Goal: Information Seeking & Learning: Check status

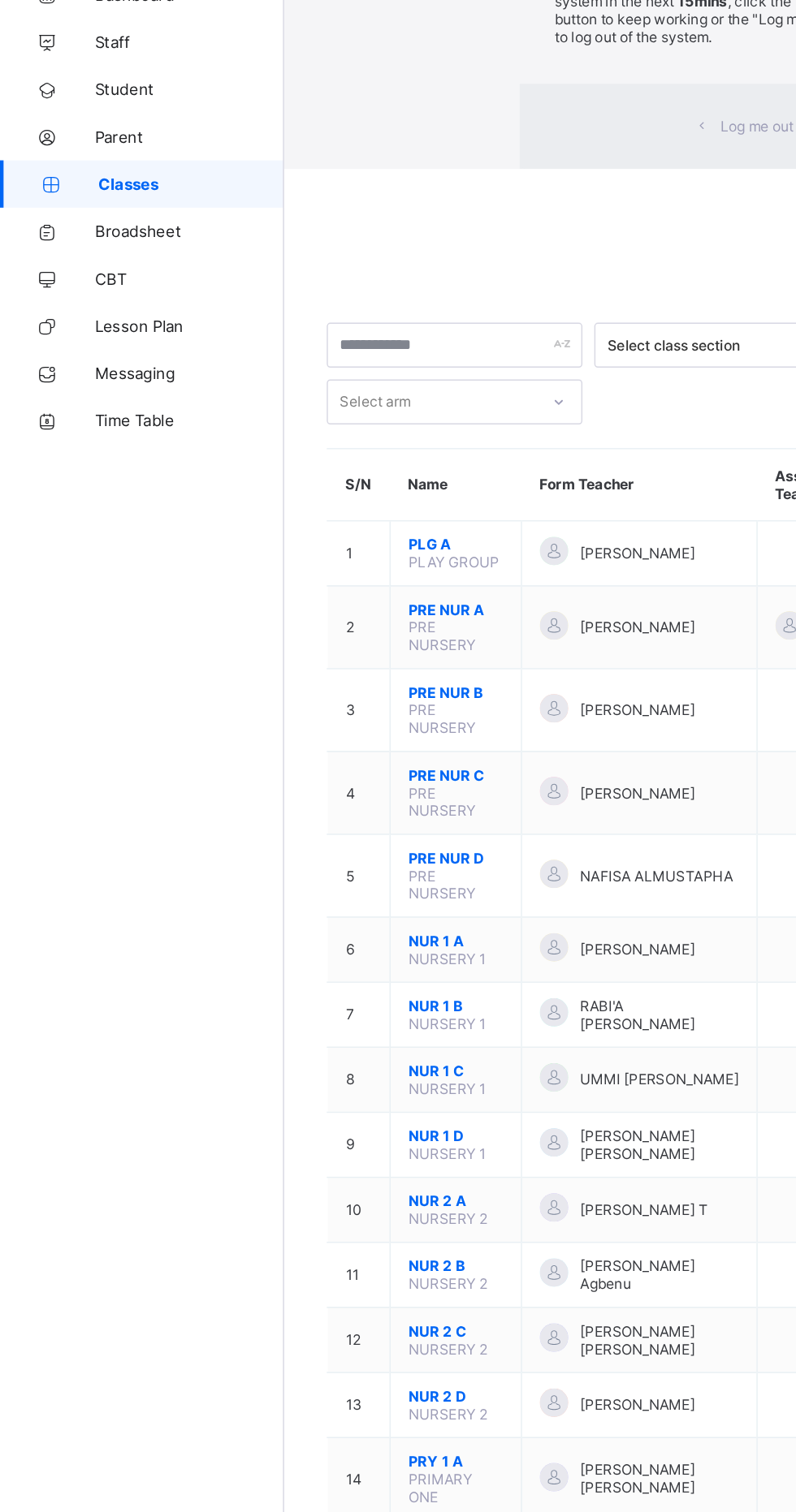
click at [195, 217] on div "× Idle Mode Due to inactivity you would be logged out to the system in the next…" at bounding box center [495, 108] width 601 height 217
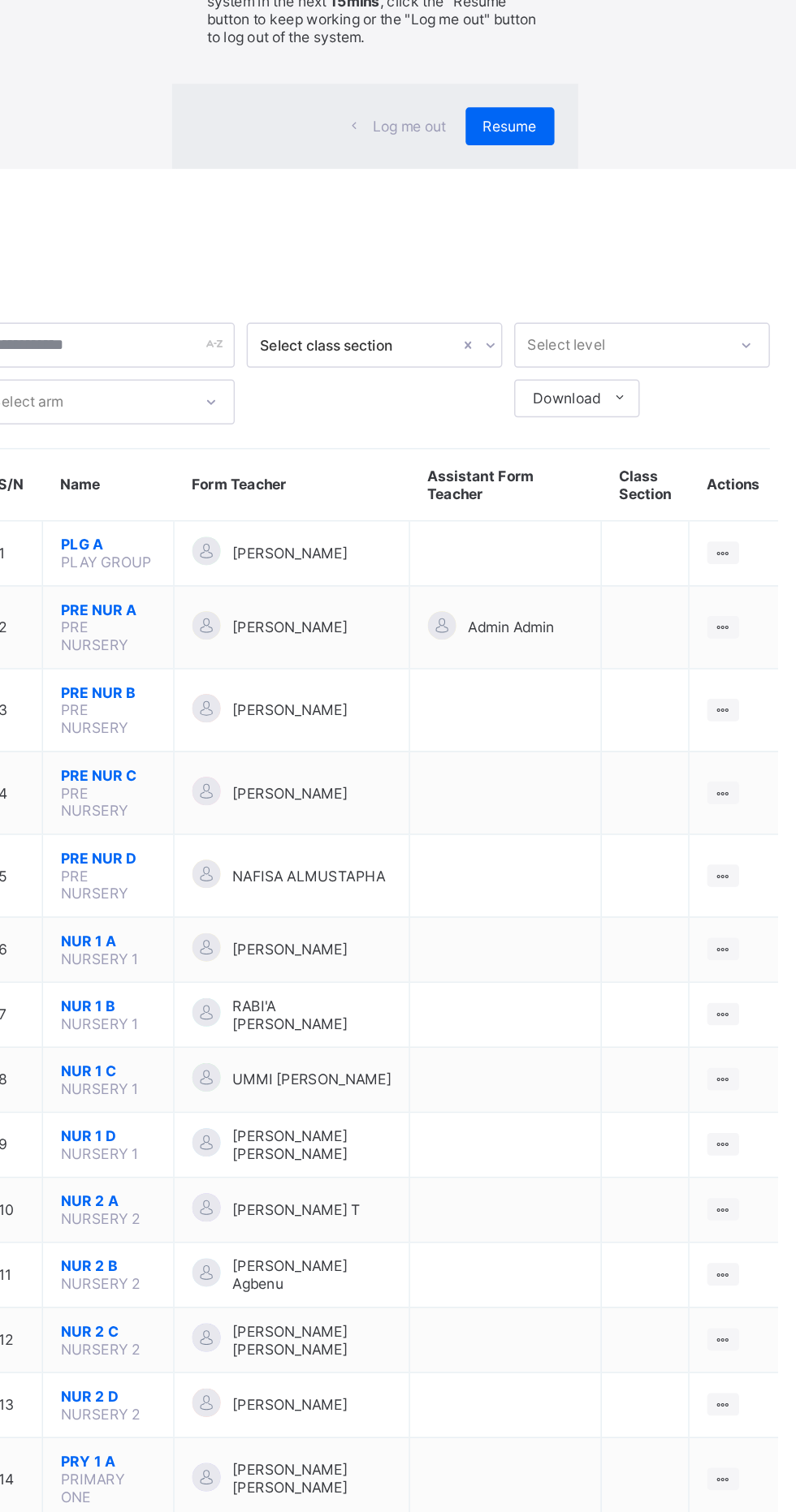
click at [619, 44] on div "×" at bounding box center [610, 29] width 15 height 28
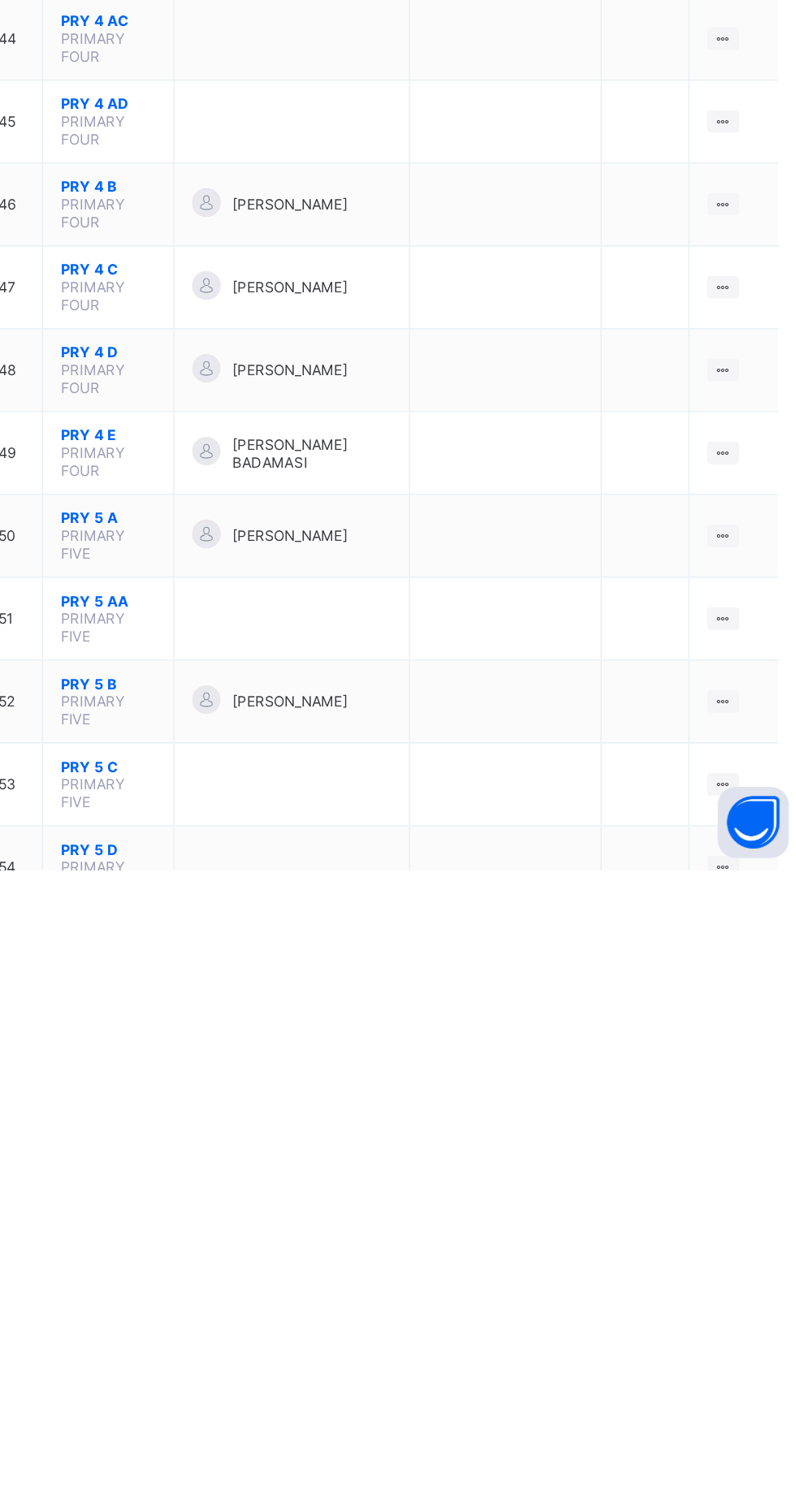
scroll to position [1676, 0]
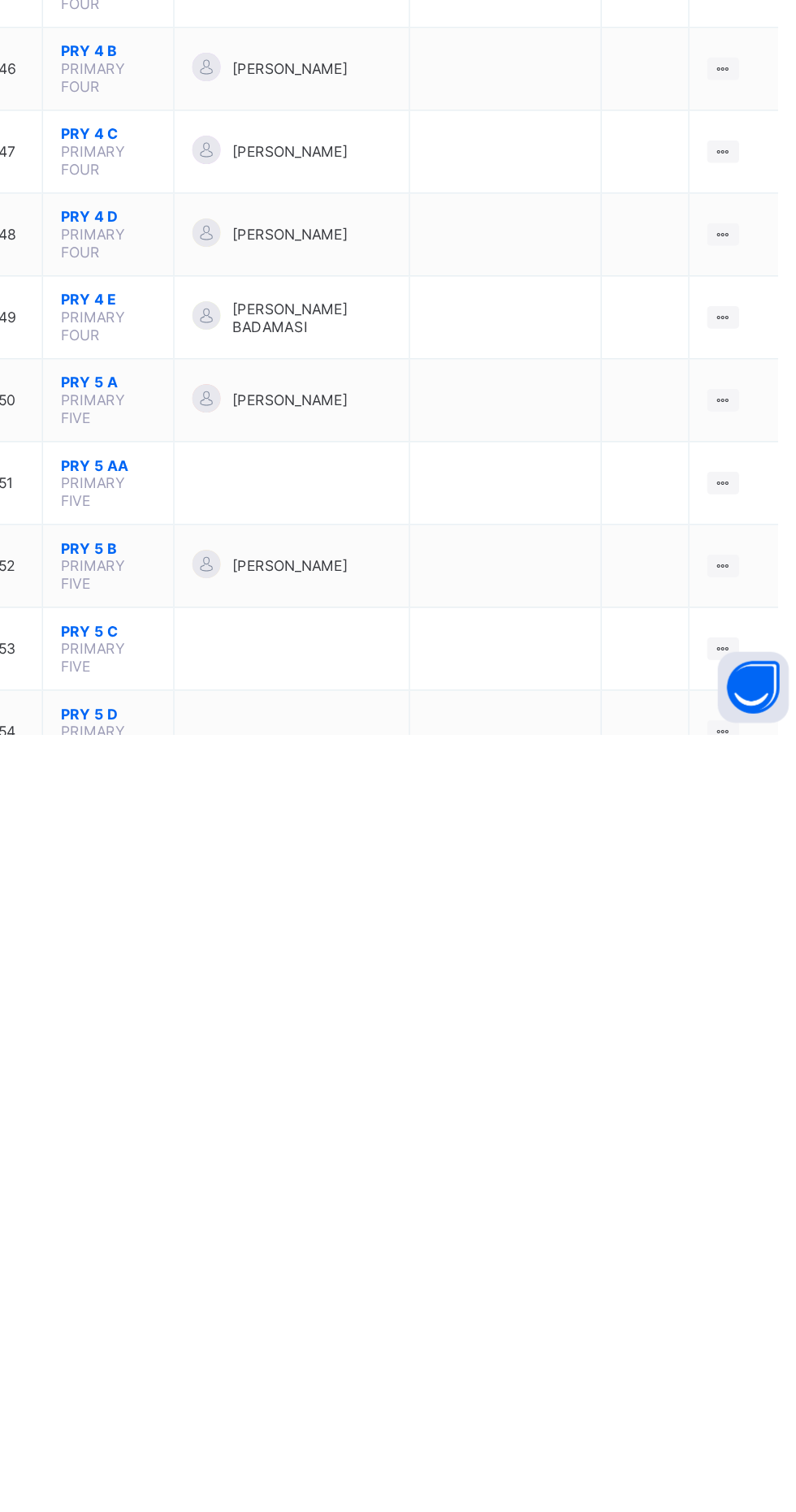
click at [0, 0] on div "View Class" at bounding box center [0, 0] width 0 height 0
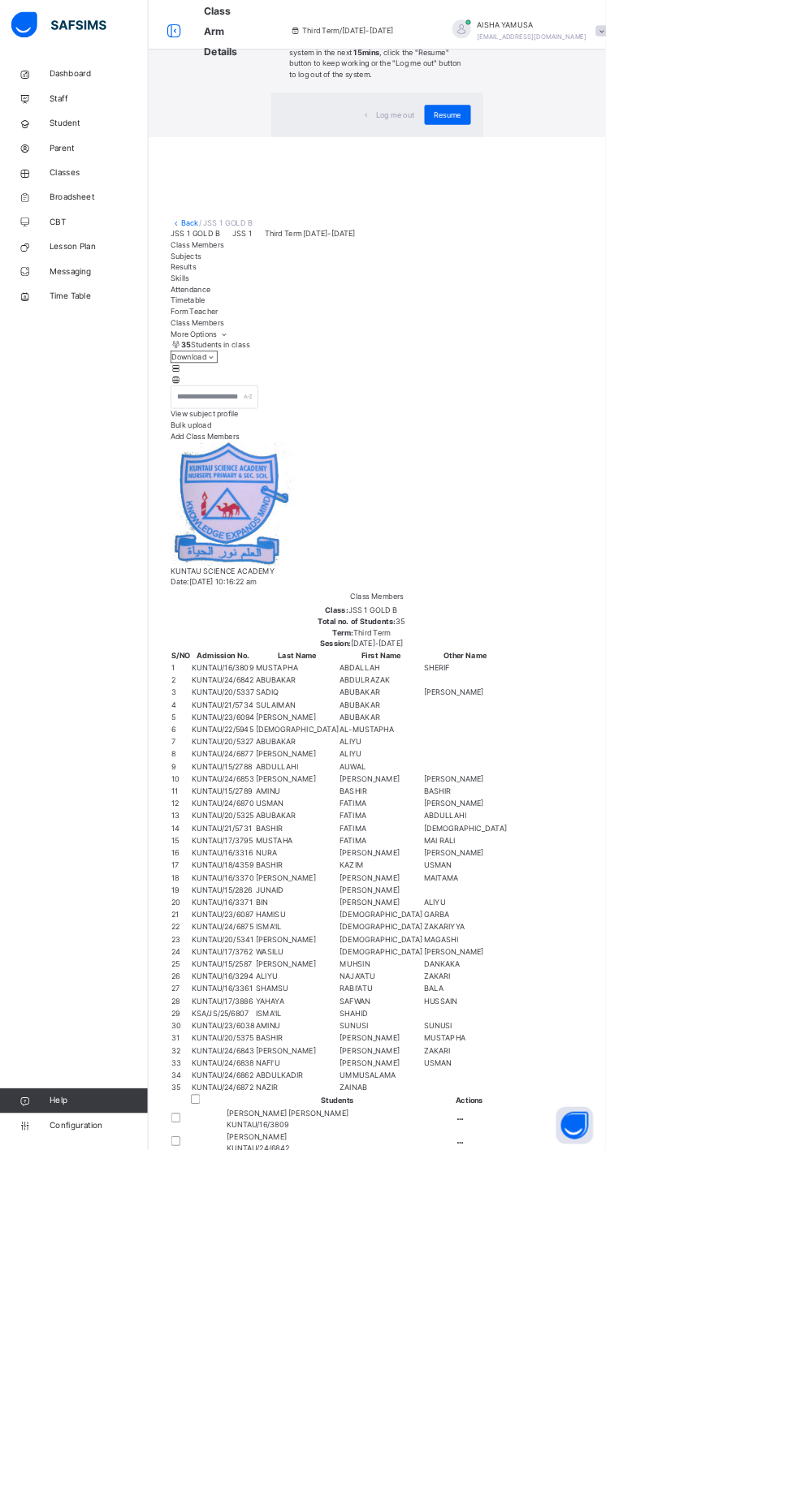
click at [607, 158] on span "Resume" at bounding box center [588, 151] width 36 height 14
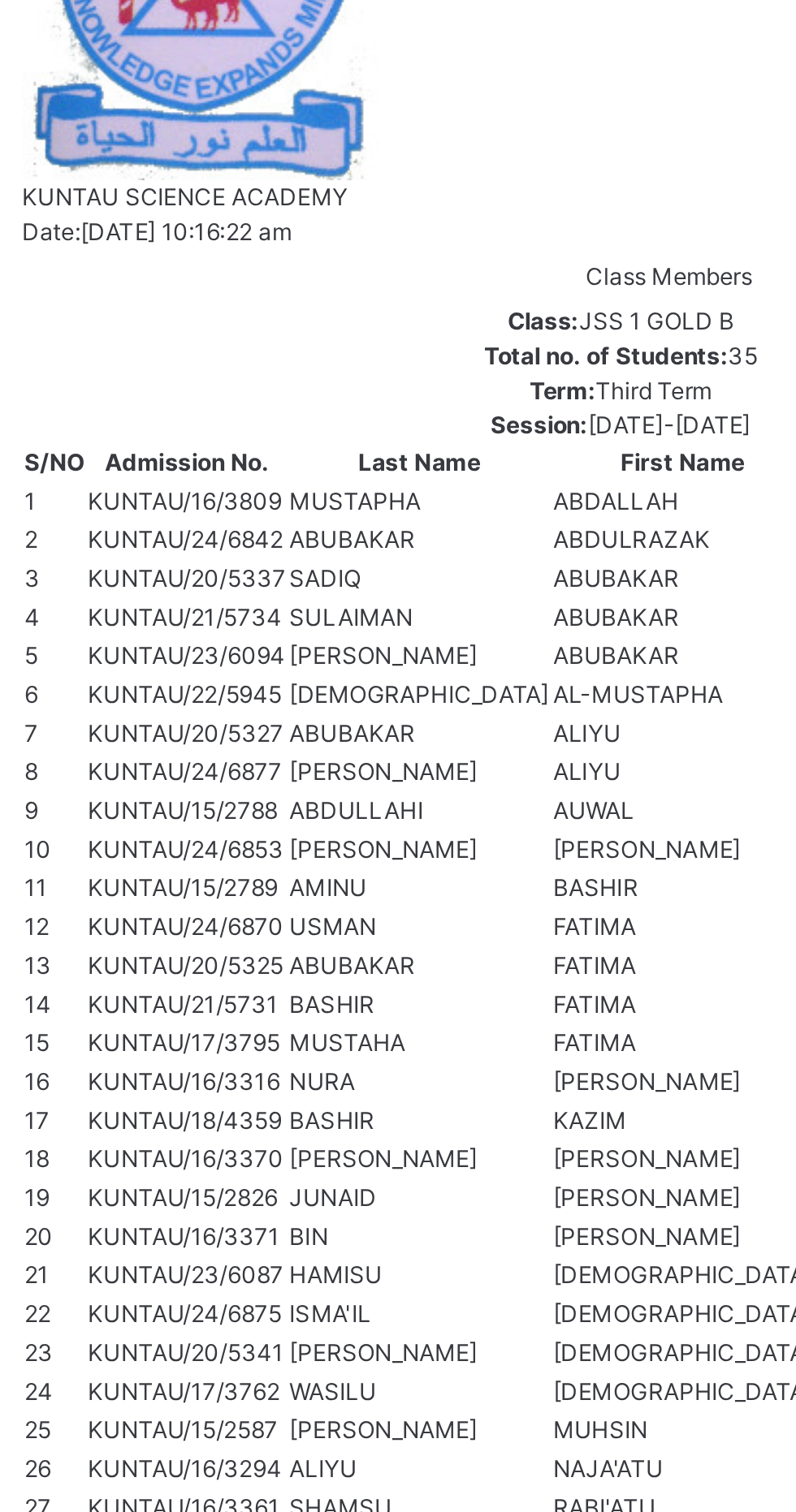
scroll to position [11, 0]
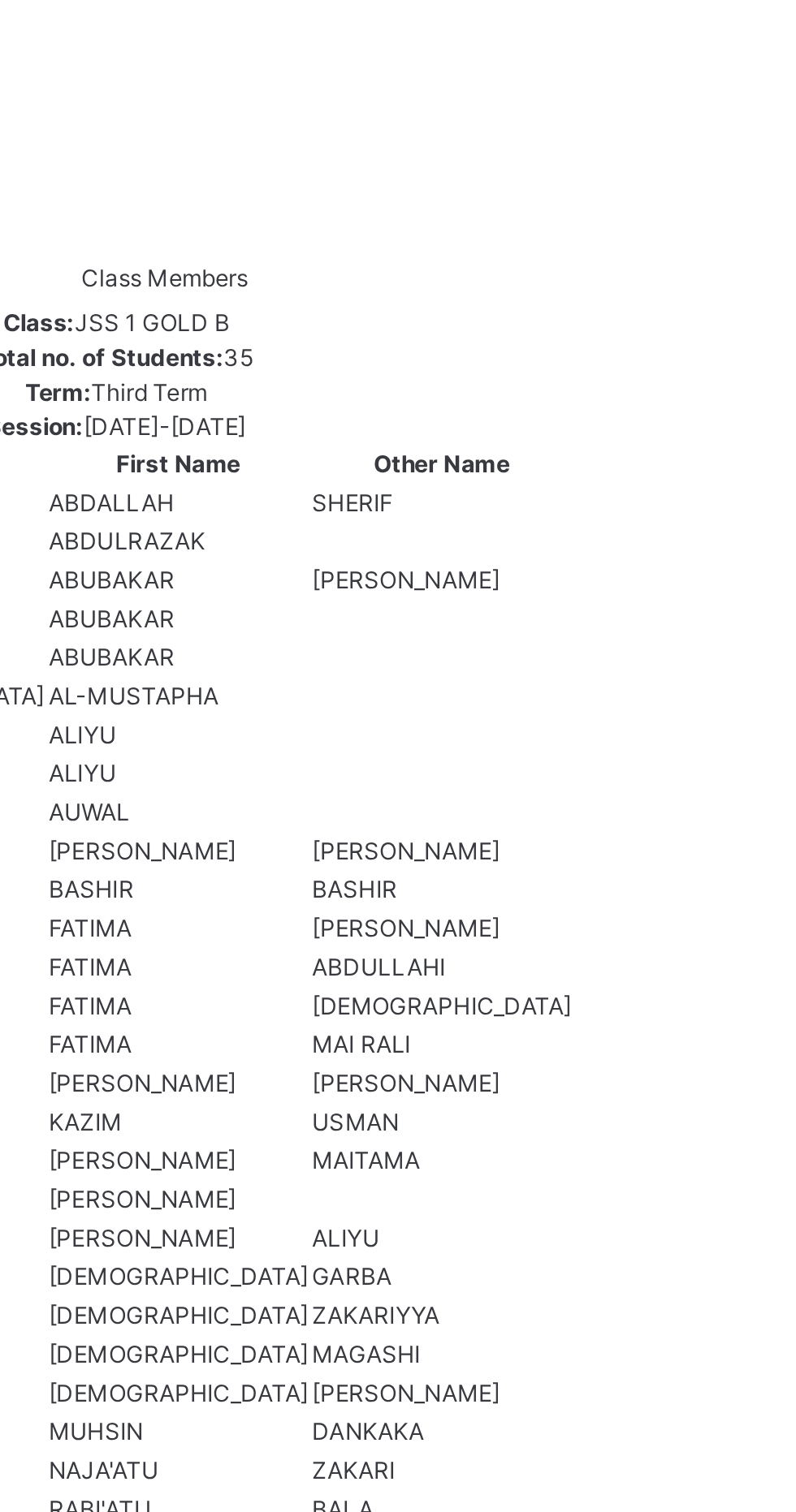
click at [0, 0] on ul "View Profile Remove from Class Transfer Student" at bounding box center [0, 0] width 0 height 0
click at [0, 0] on div "View Profile" at bounding box center [0, 0] width 0 height 0
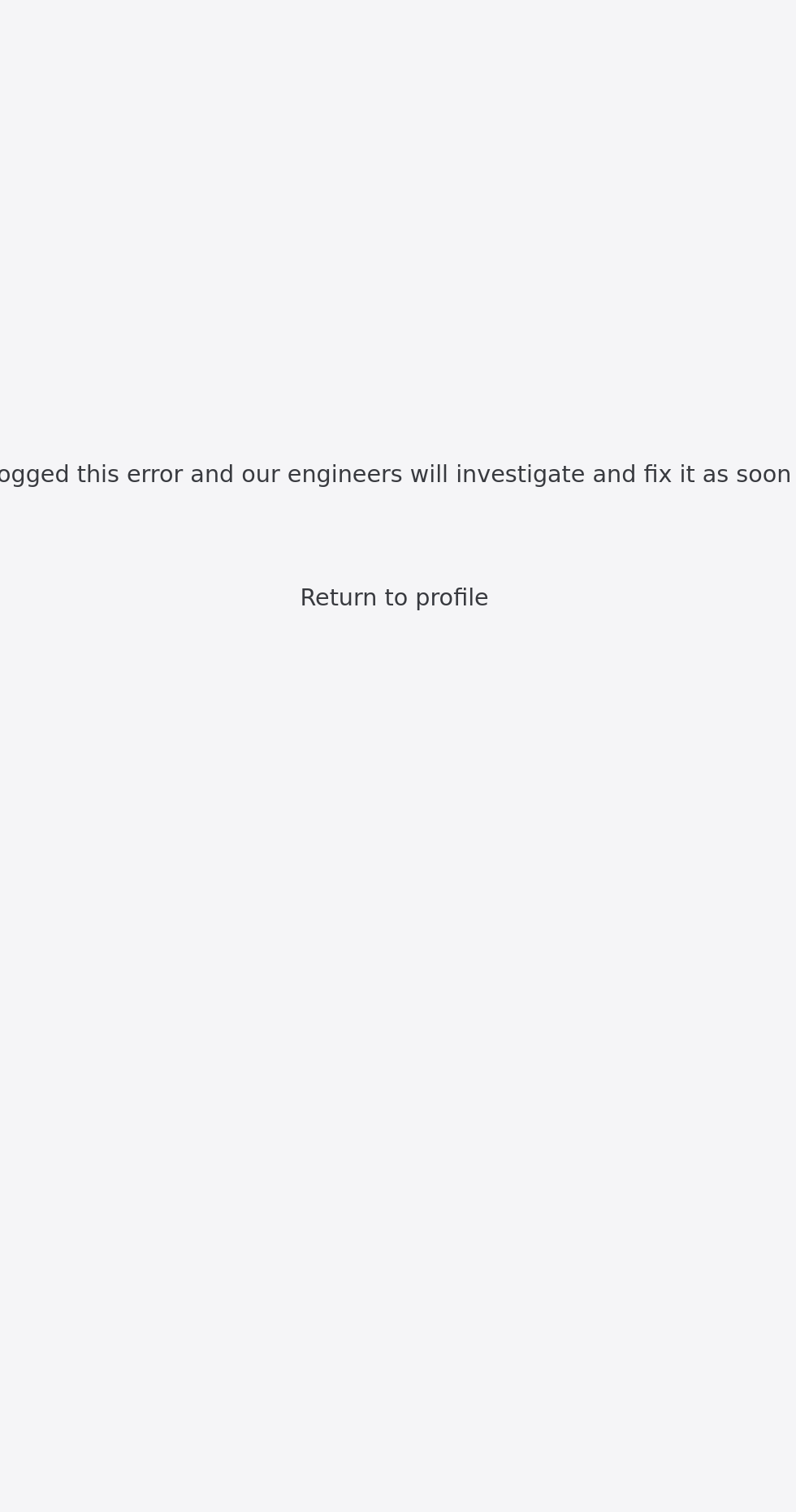
click at [428, 257] on span "Return to profile" at bounding box center [398, 251] width 79 height 12
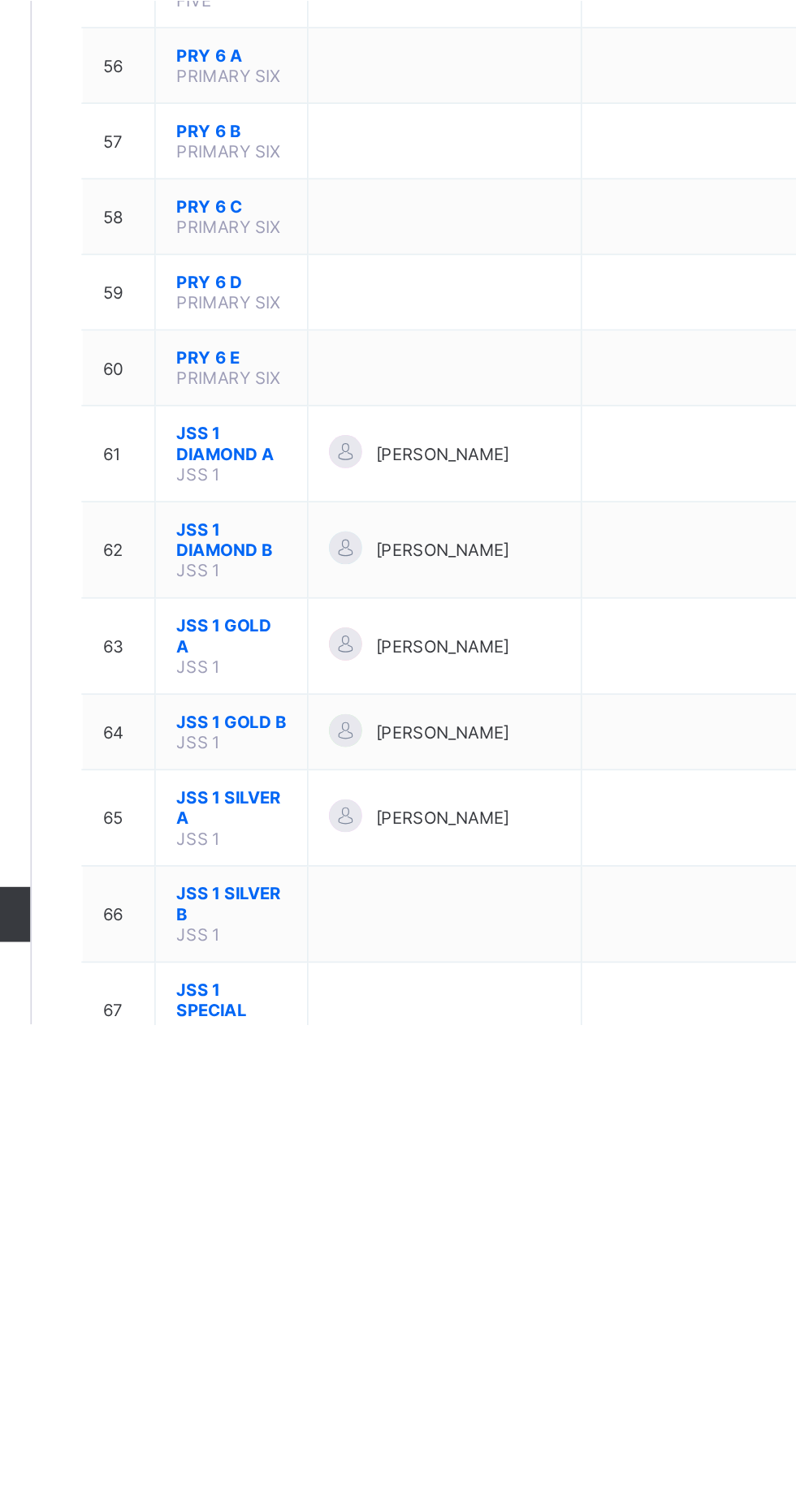
scroll to position [2347, 0]
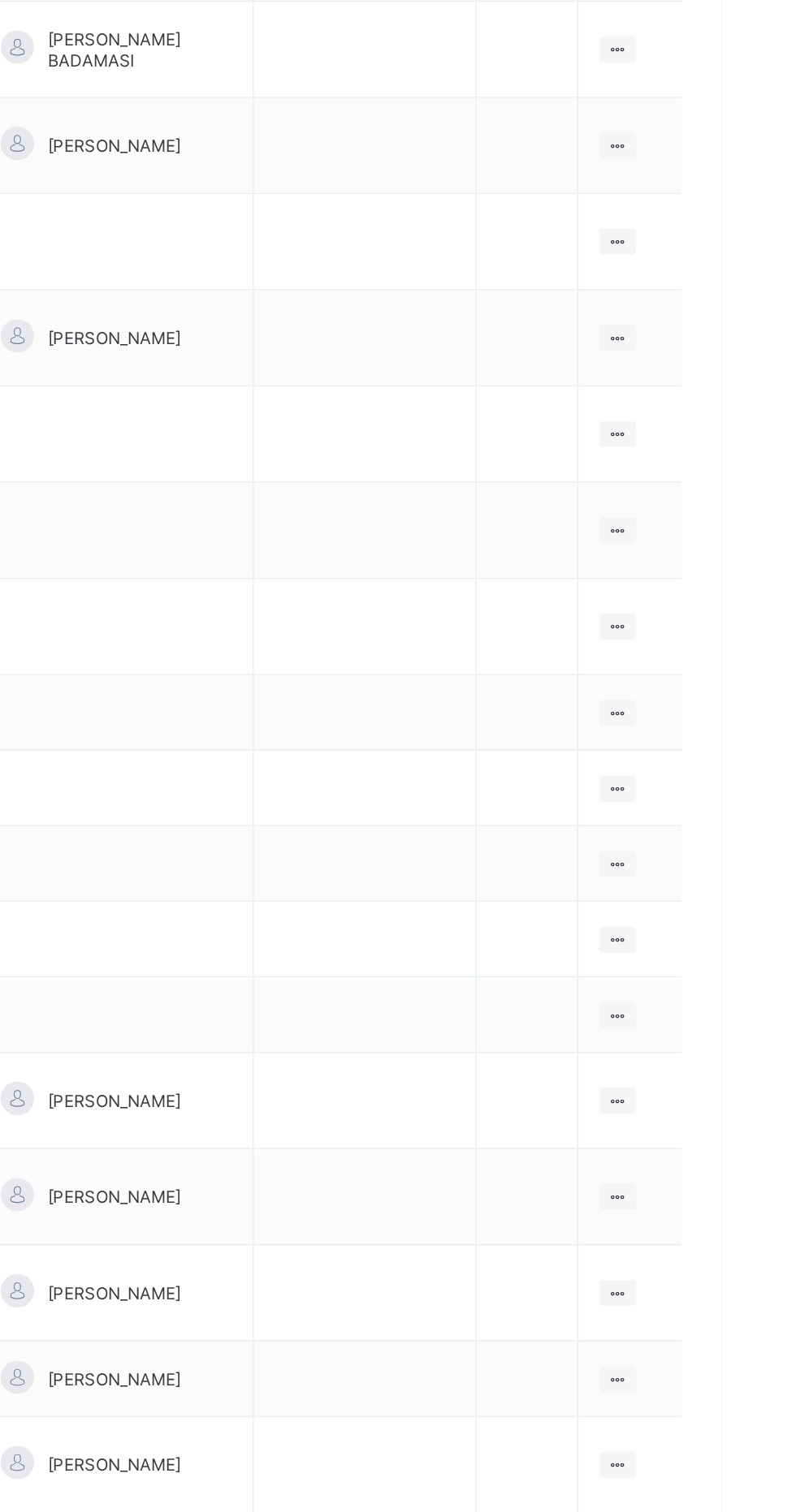
click at [0, 0] on ul "View Class Assign form Teacher" at bounding box center [0, 0] width 0 height 0
click at [0, 0] on div "View Class" at bounding box center [0, 0] width 0 height 0
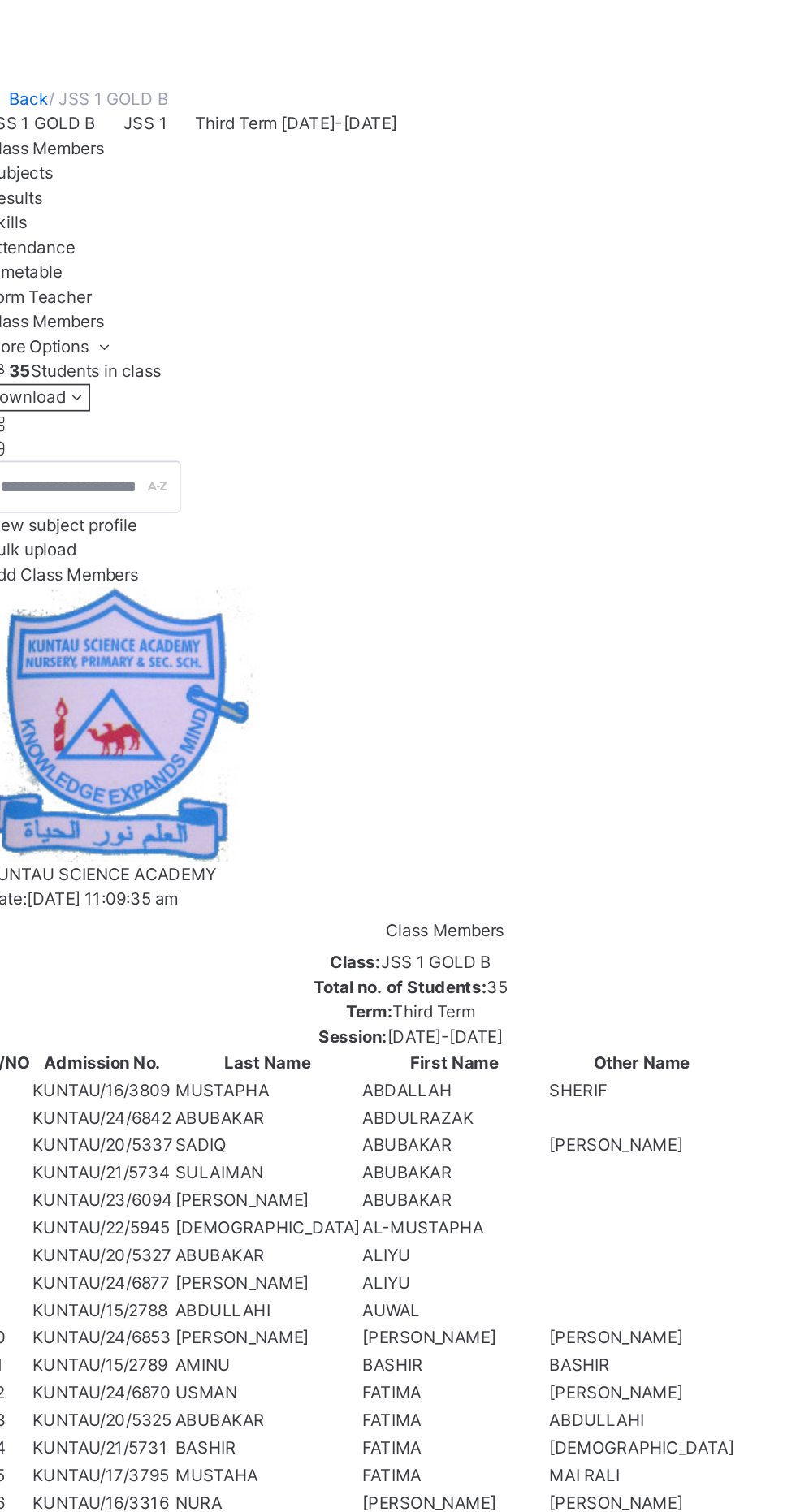
click at [607, 158] on span "Resume" at bounding box center [588, 151] width 36 height 14
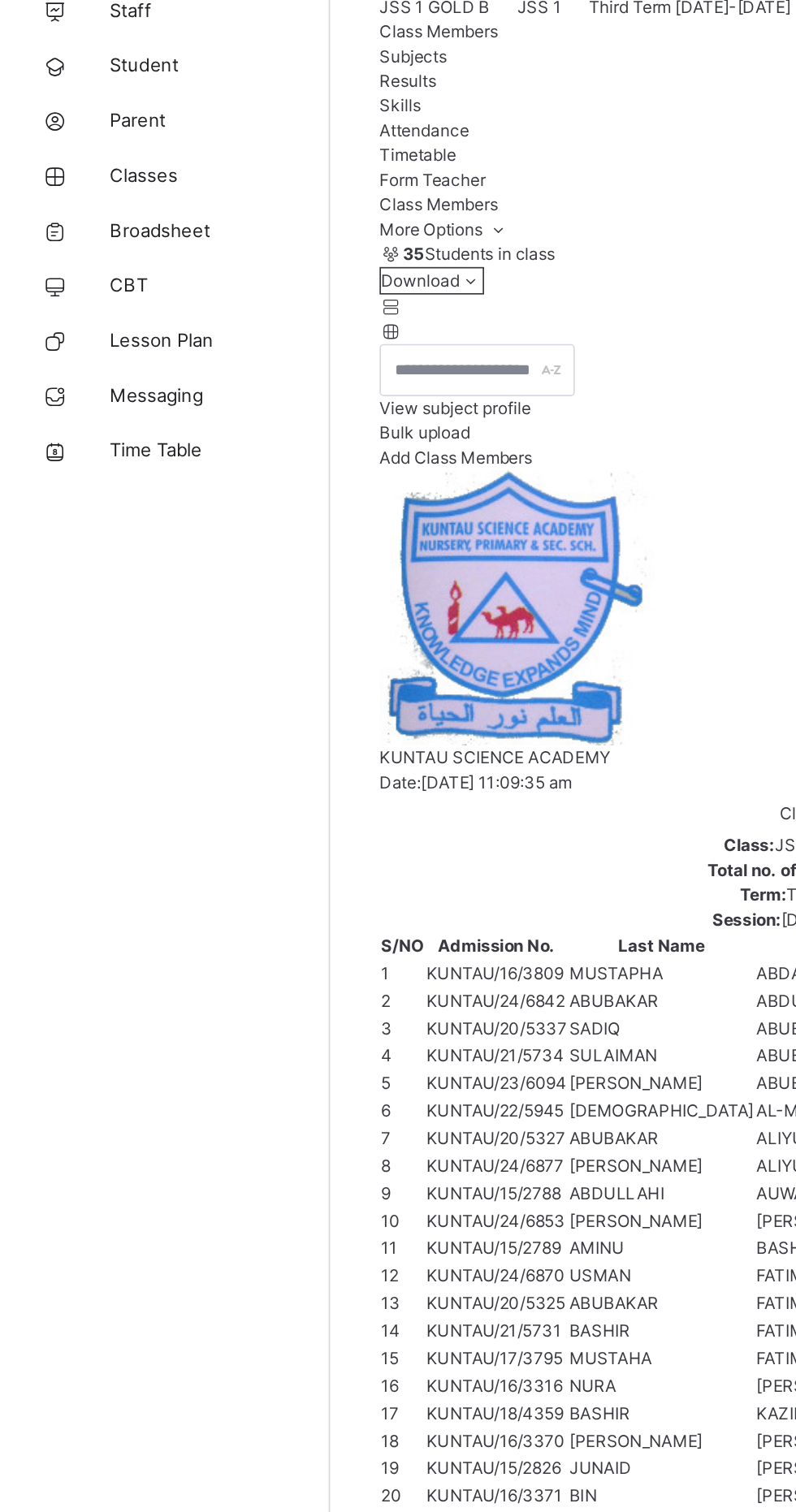
click at [122, 262] on span "Broadsheet" at bounding box center [130, 260] width 130 height 16
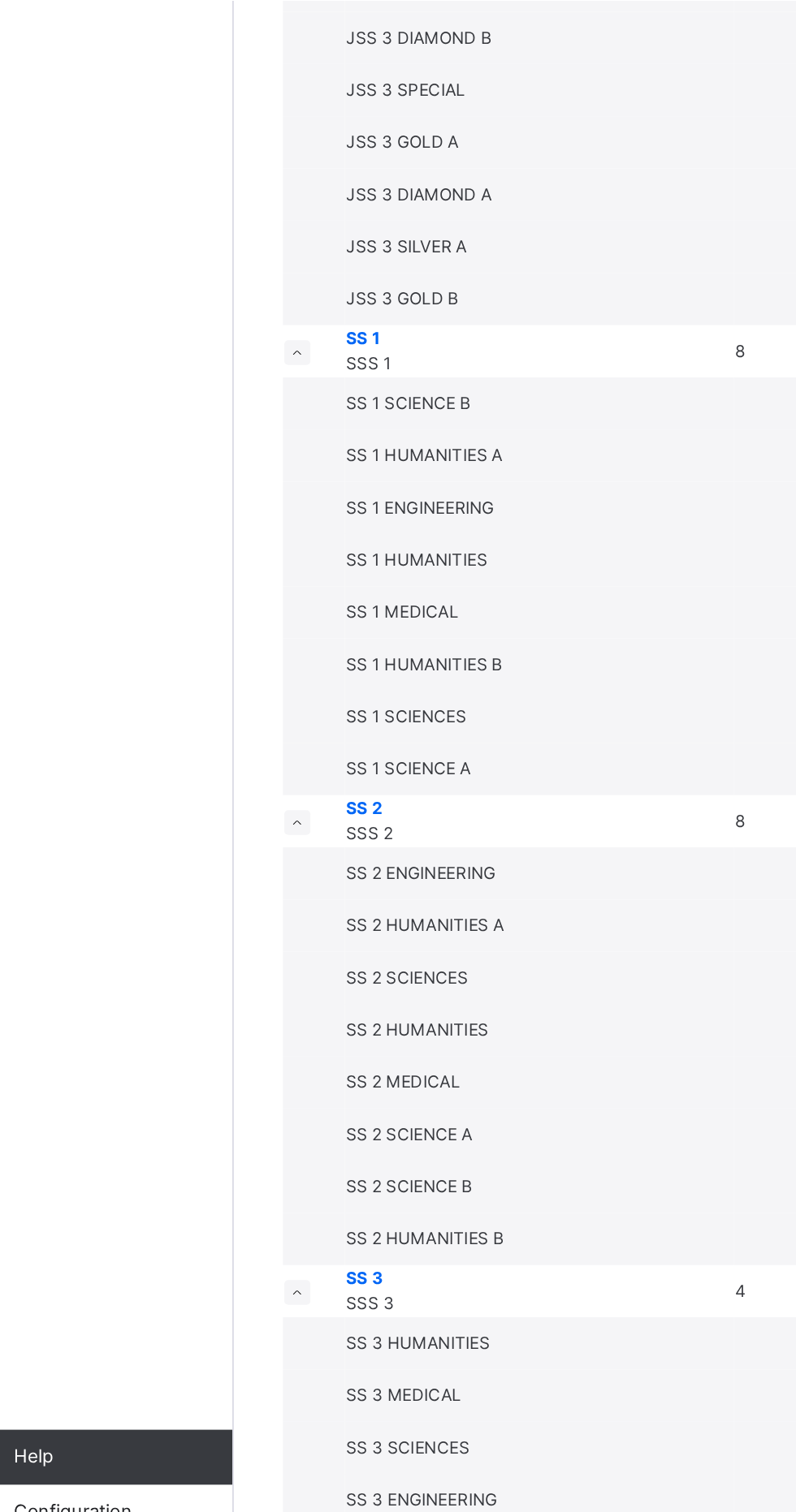
scroll to position [2496, 0]
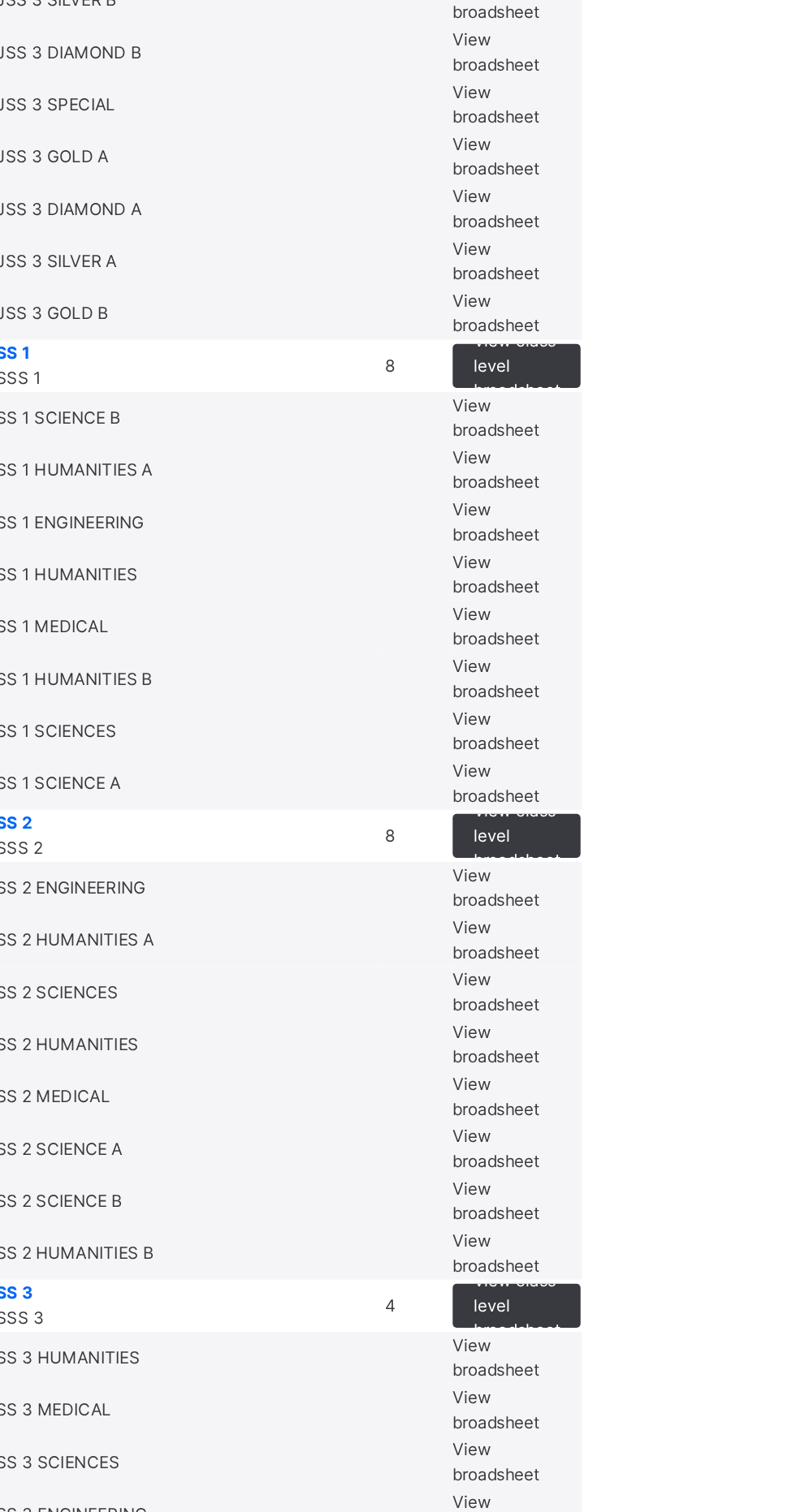
click at [583, 220] on span "View broadsheet" at bounding box center [557, 207] width 52 height 27
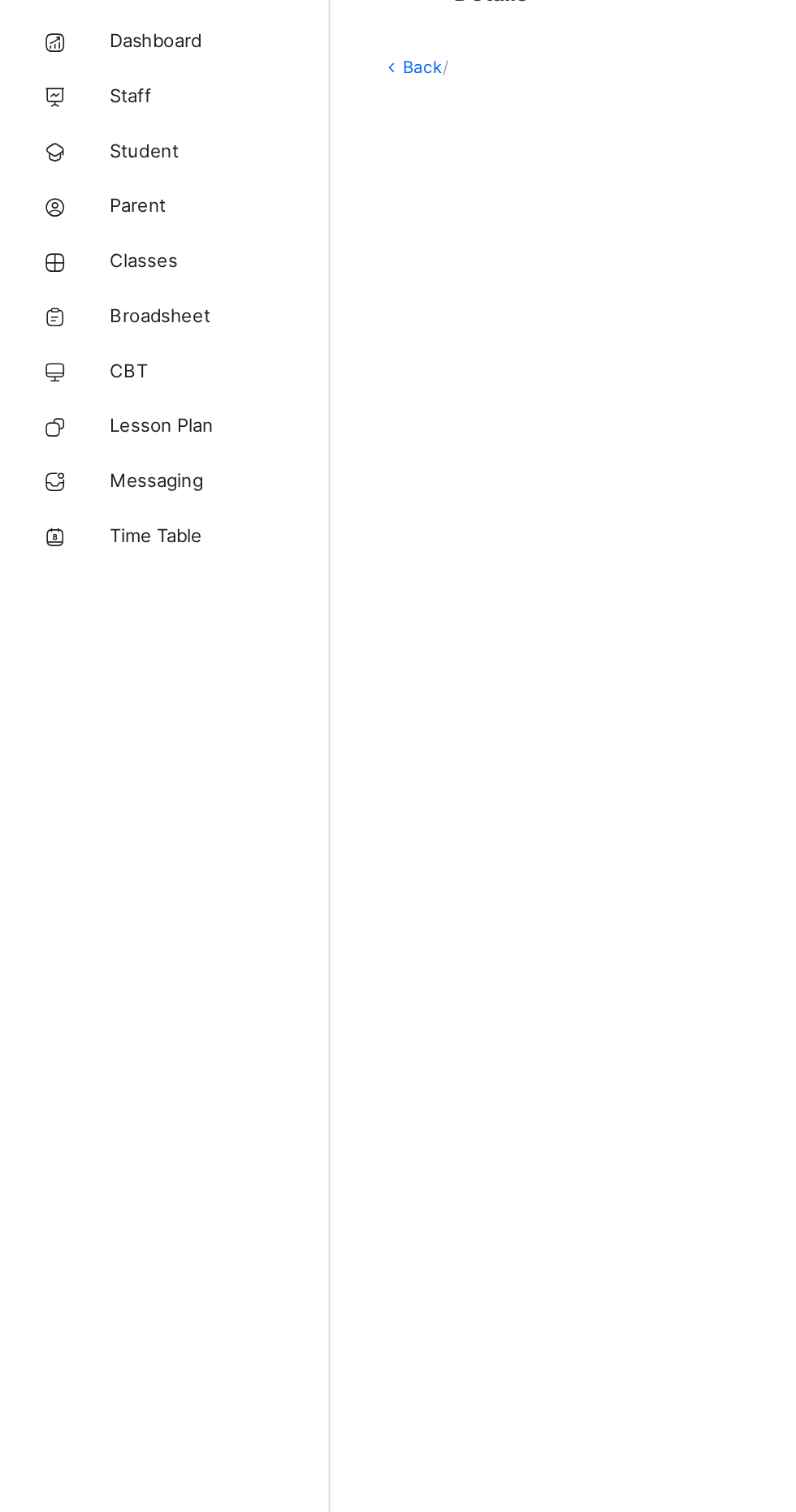
click at [125, 265] on span "Broadsheet" at bounding box center [130, 260] width 130 height 16
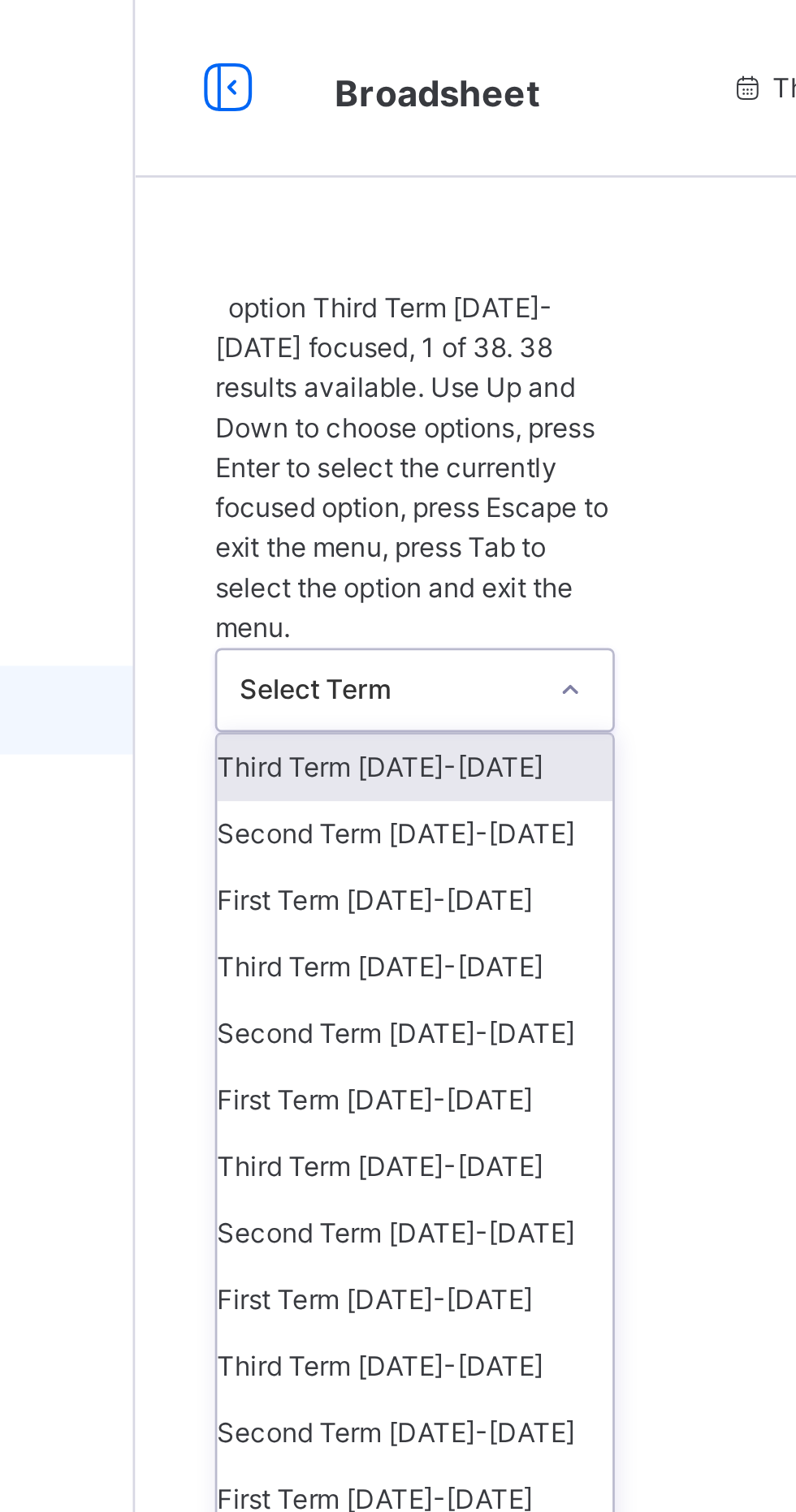
click at [267, 293] on div "Second Term [DATE]-[DATE]" at bounding box center [297, 305] width 145 height 24
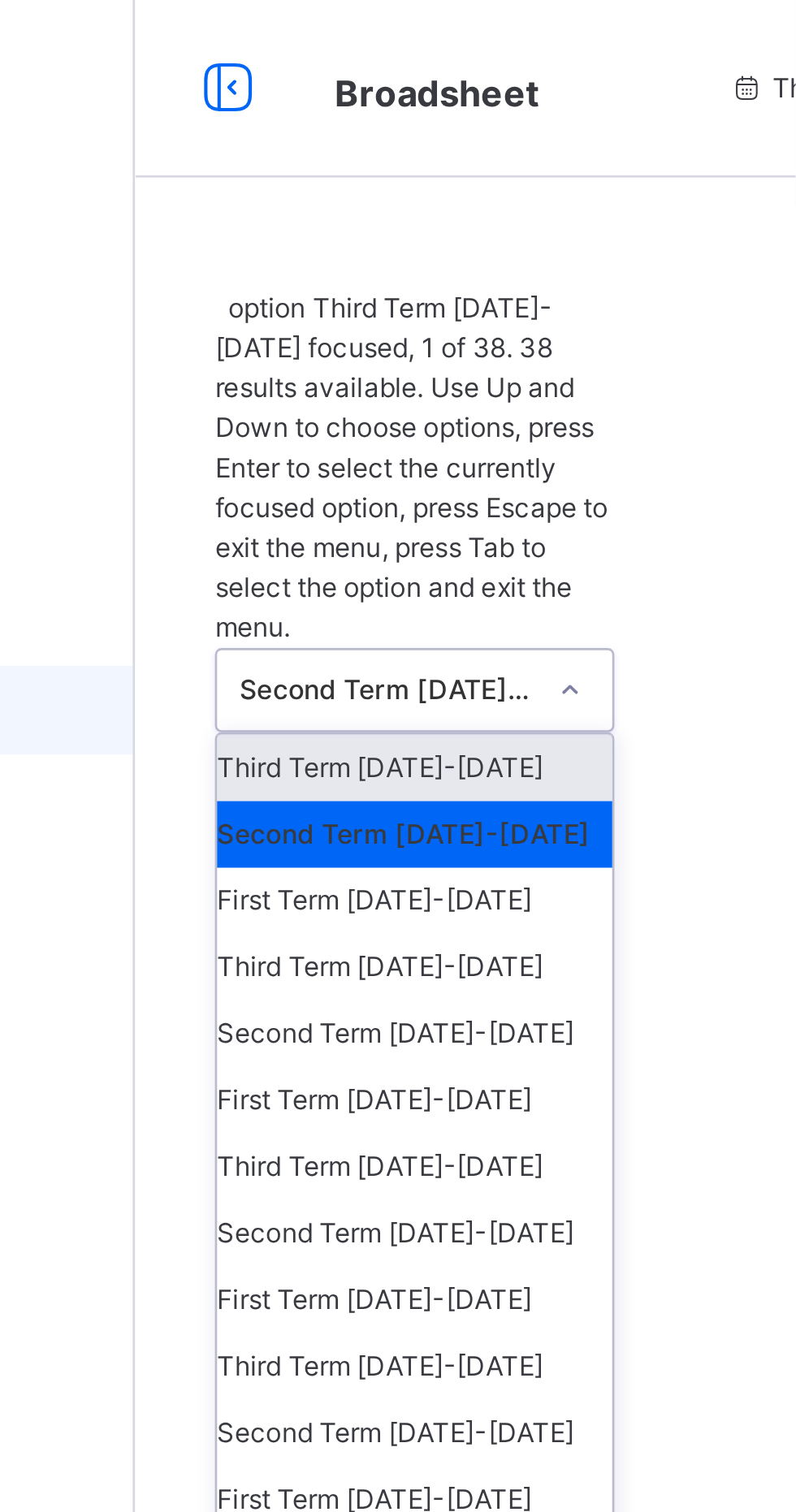
scroll to position [63, 0]
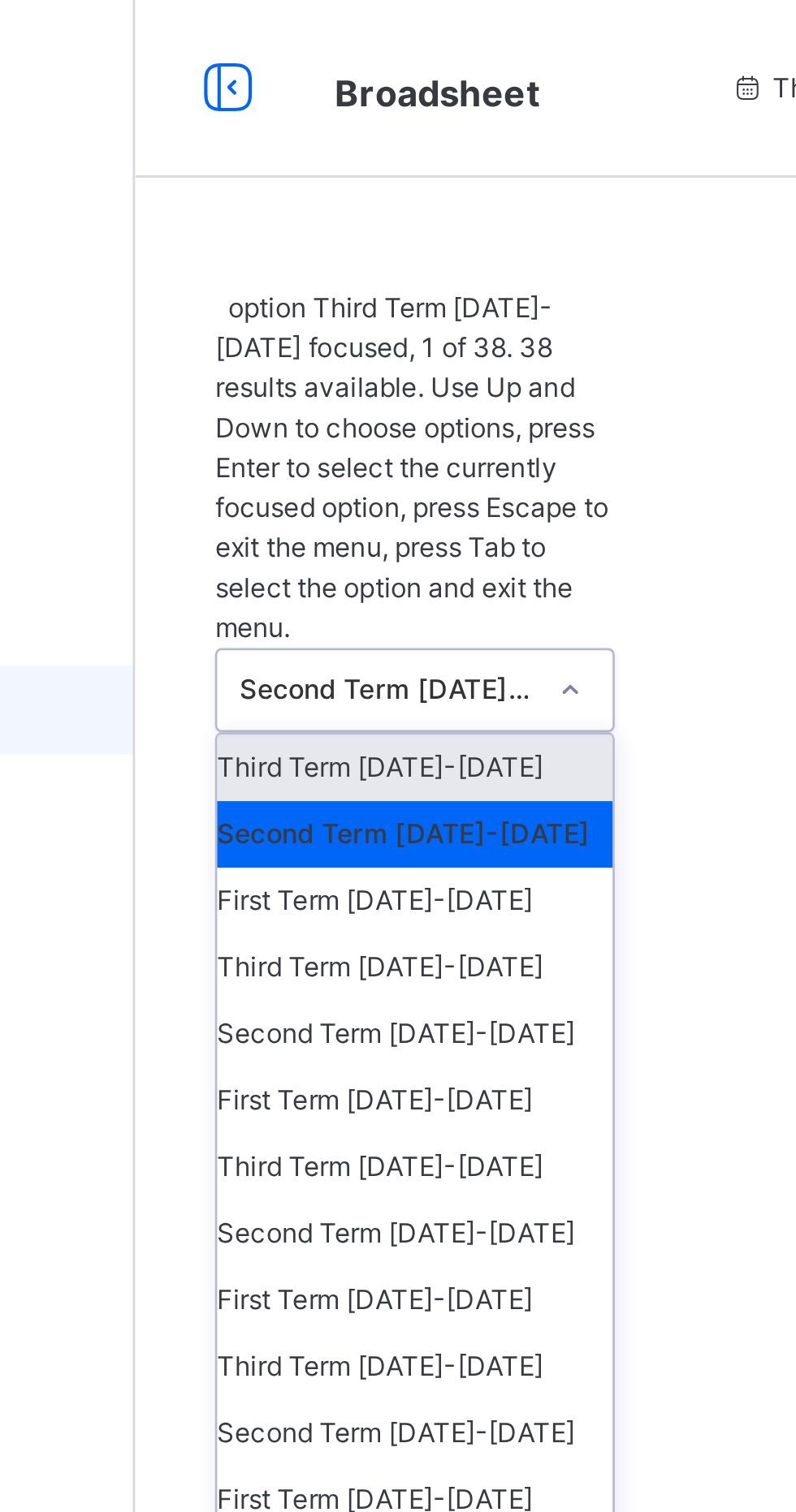
click at [260, 390] on div "First Term [DATE]-[DATE]" at bounding box center [297, 402] width 145 height 24
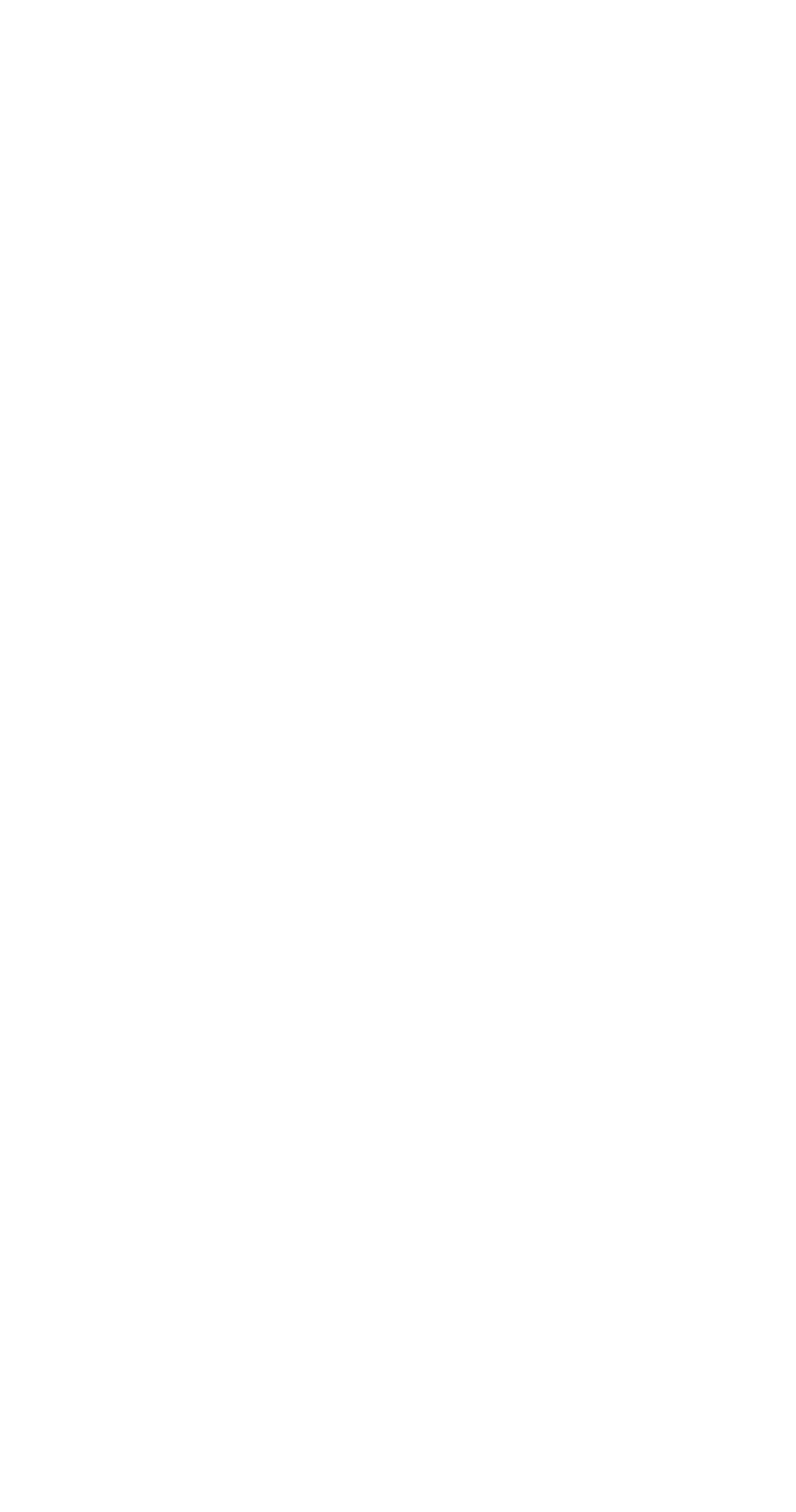
scroll to position [2159, 0]
click at [370, 584] on td "JSS 1 GOLD B" at bounding box center [380, 568] width 234 height 31
click at [589, 582] on span "View broadsheet" at bounding box center [564, 568] width 52 height 27
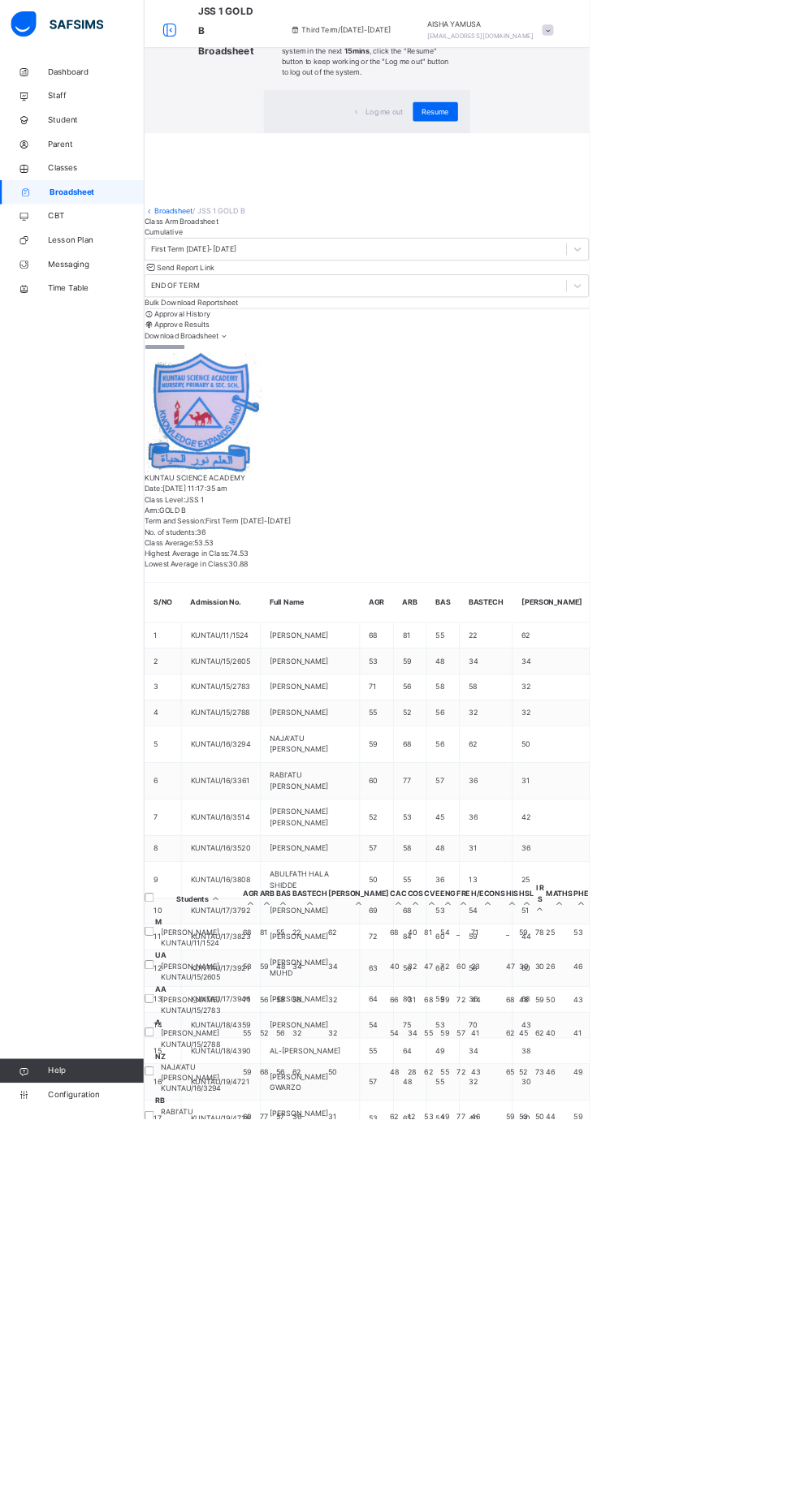
click at [619, 164] on div "Resume" at bounding box center [588, 150] width 60 height 26
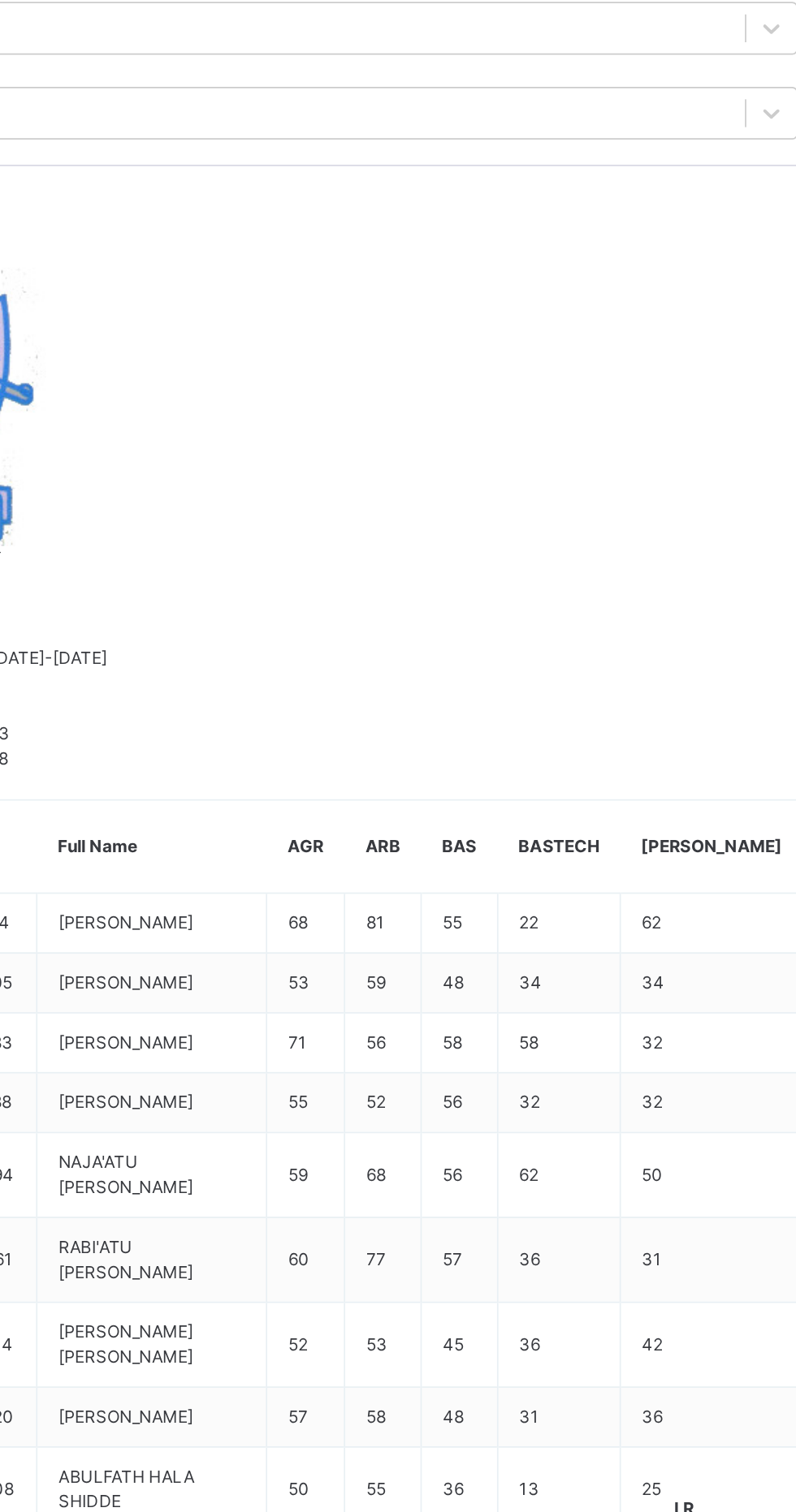
scroll to position [749, 1222]
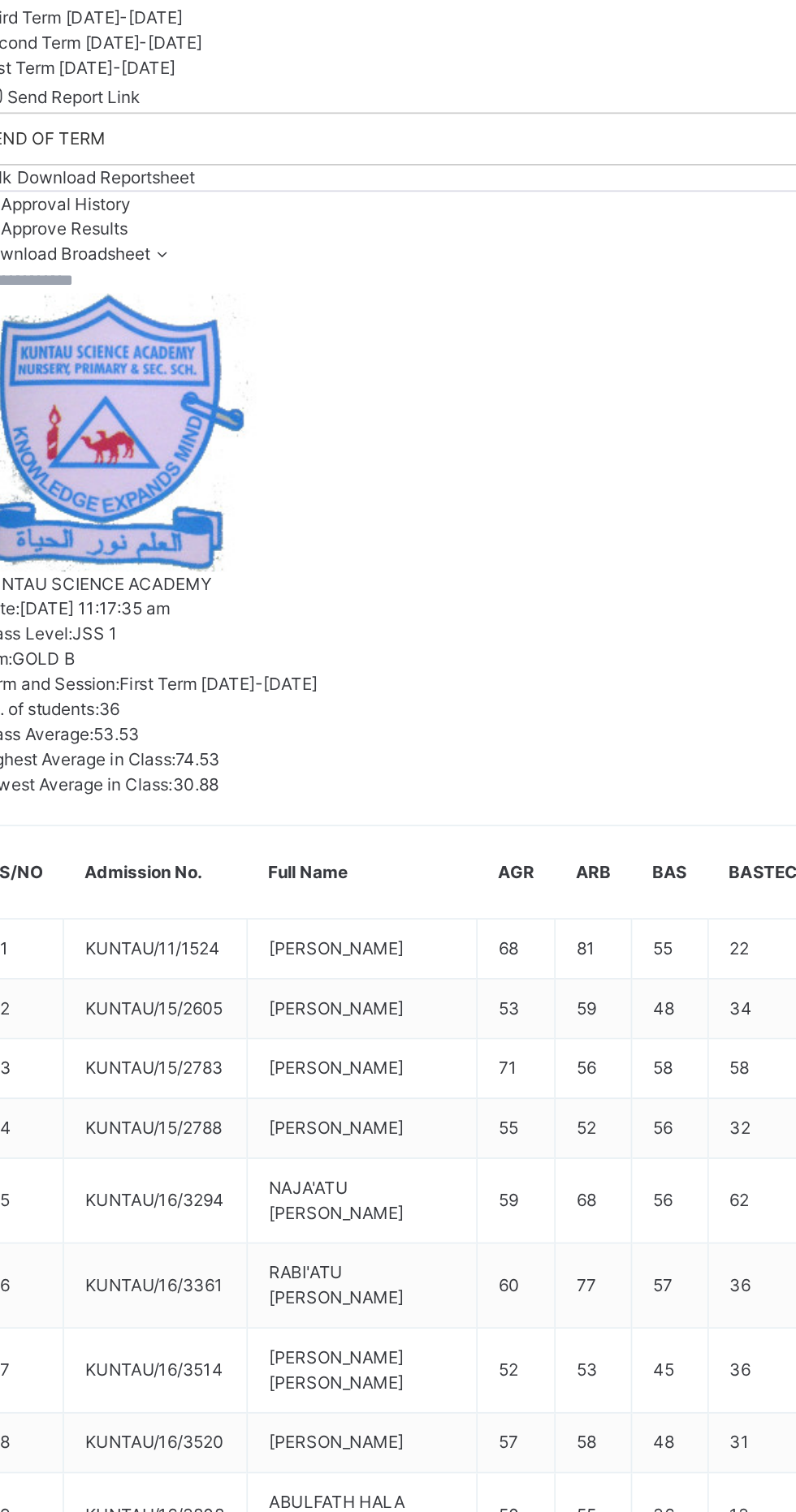
click at [410, 241] on div "Second Term [DATE]-[DATE]" at bounding box center [495, 234] width 601 height 14
